Goal: Complete application form

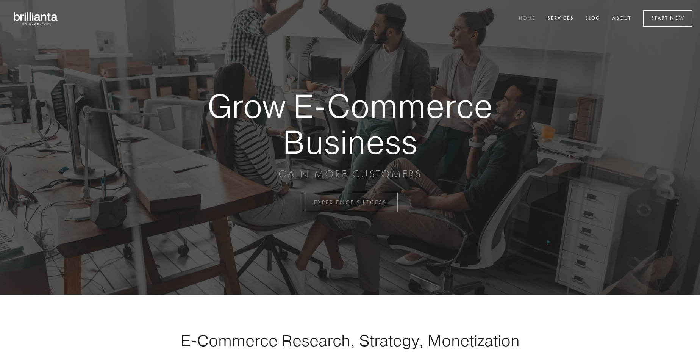
scroll to position [1986, 0]
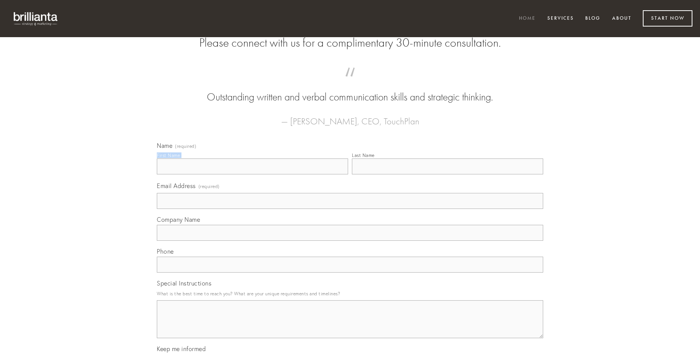
type input "[PERSON_NAME]"
click at [447, 174] on input "Last Name" at bounding box center [447, 166] width 191 height 16
type input "[PERSON_NAME]"
click at [350, 209] on input "Email Address (required)" at bounding box center [350, 201] width 386 height 16
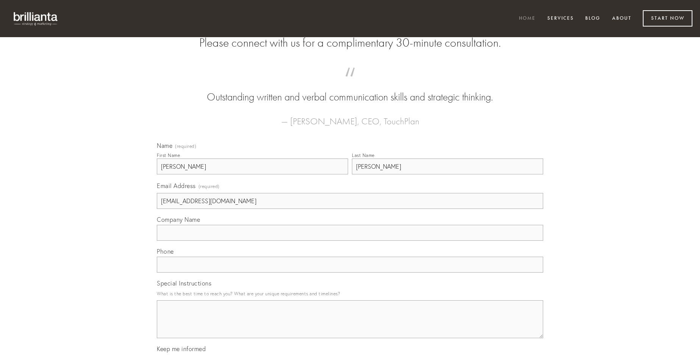
type input "[EMAIL_ADDRESS][DOMAIN_NAME]"
click at [350, 241] on input "Company Name" at bounding box center [350, 233] width 386 height 16
type input "articulus"
click at [350, 272] on input "text" at bounding box center [350, 264] width 386 height 16
click at [350, 326] on textarea "Special Instructions" at bounding box center [350, 319] width 386 height 38
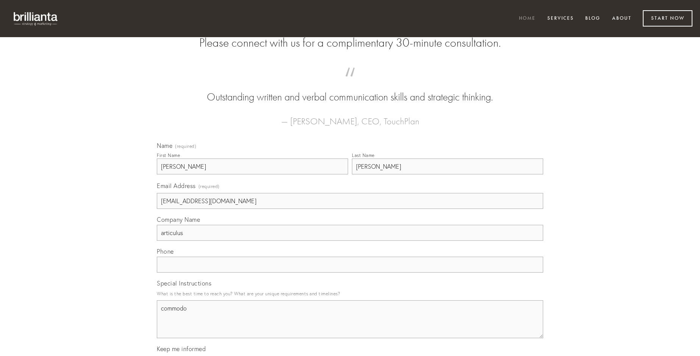
type textarea "commodo"
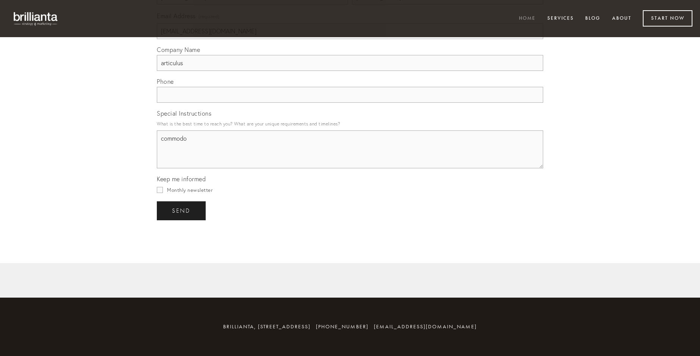
click at [182, 210] on span "send" at bounding box center [181, 210] width 19 height 7
